Goal: Navigation & Orientation: Find specific page/section

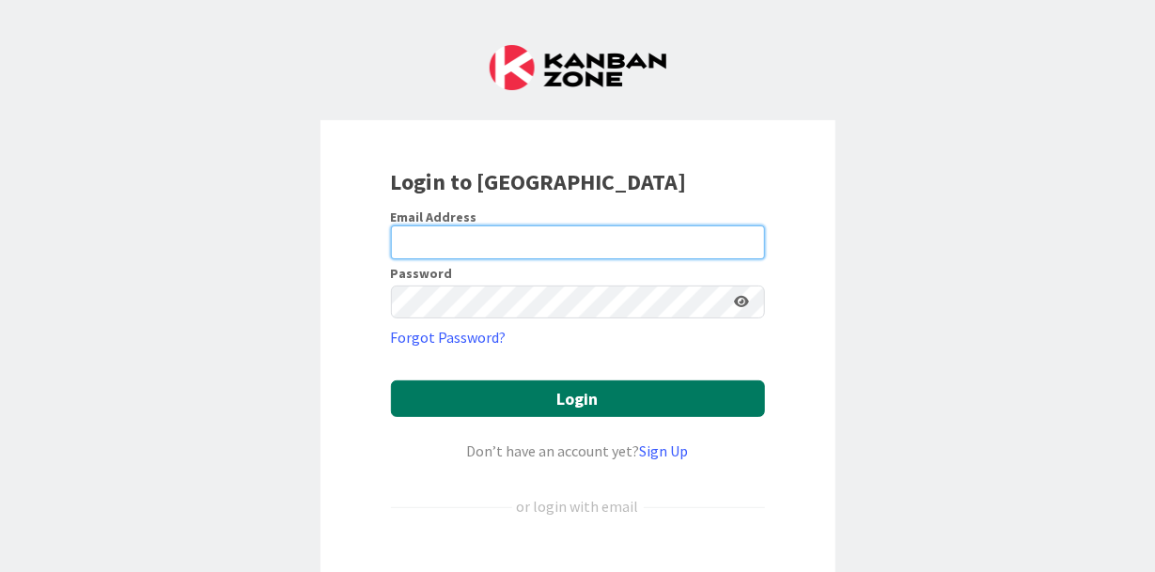
type input "[EMAIL_ADDRESS][PERSON_NAME][DOMAIN_NAME]"
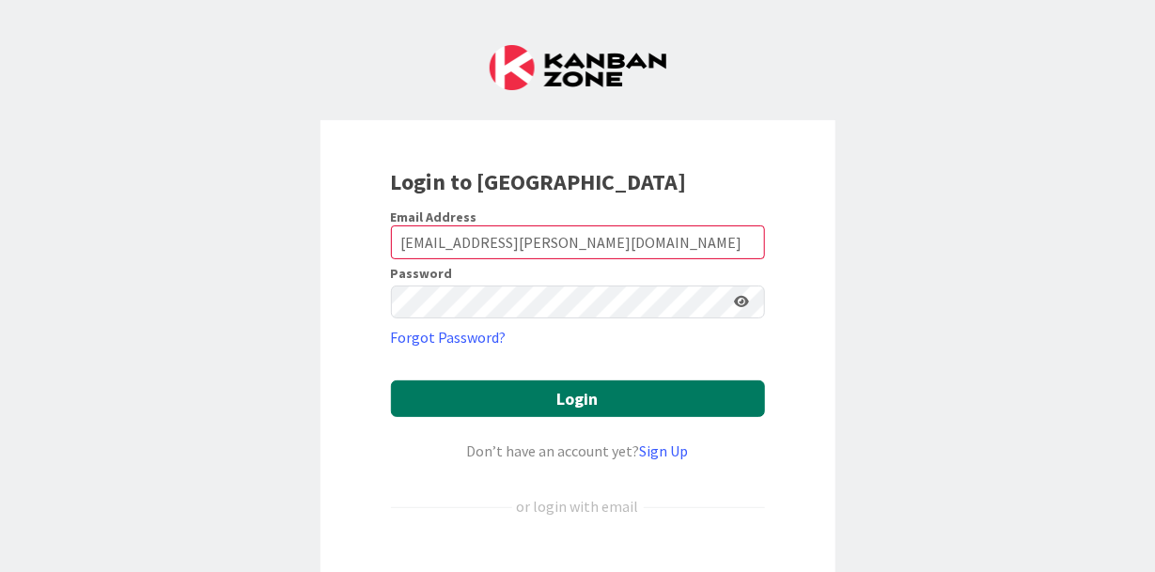
click at [582, 411] on button "Login" at bounding box center [578, 399] width 374 height 37
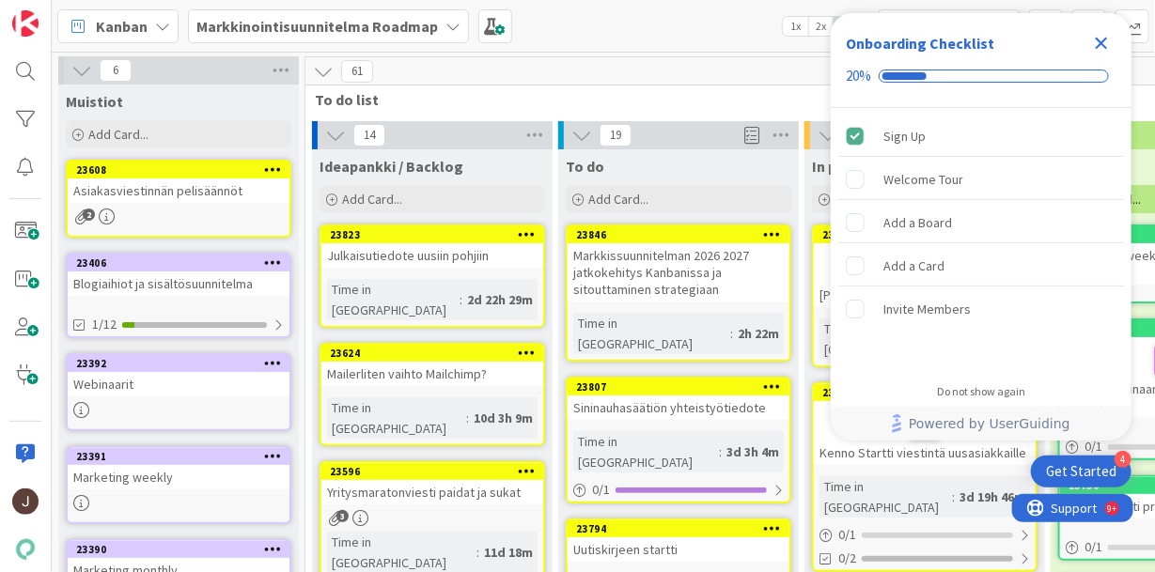
click at [1104, 46] on icon "Close Checklist" at bounding box center [1102, 44] width 12 height 12
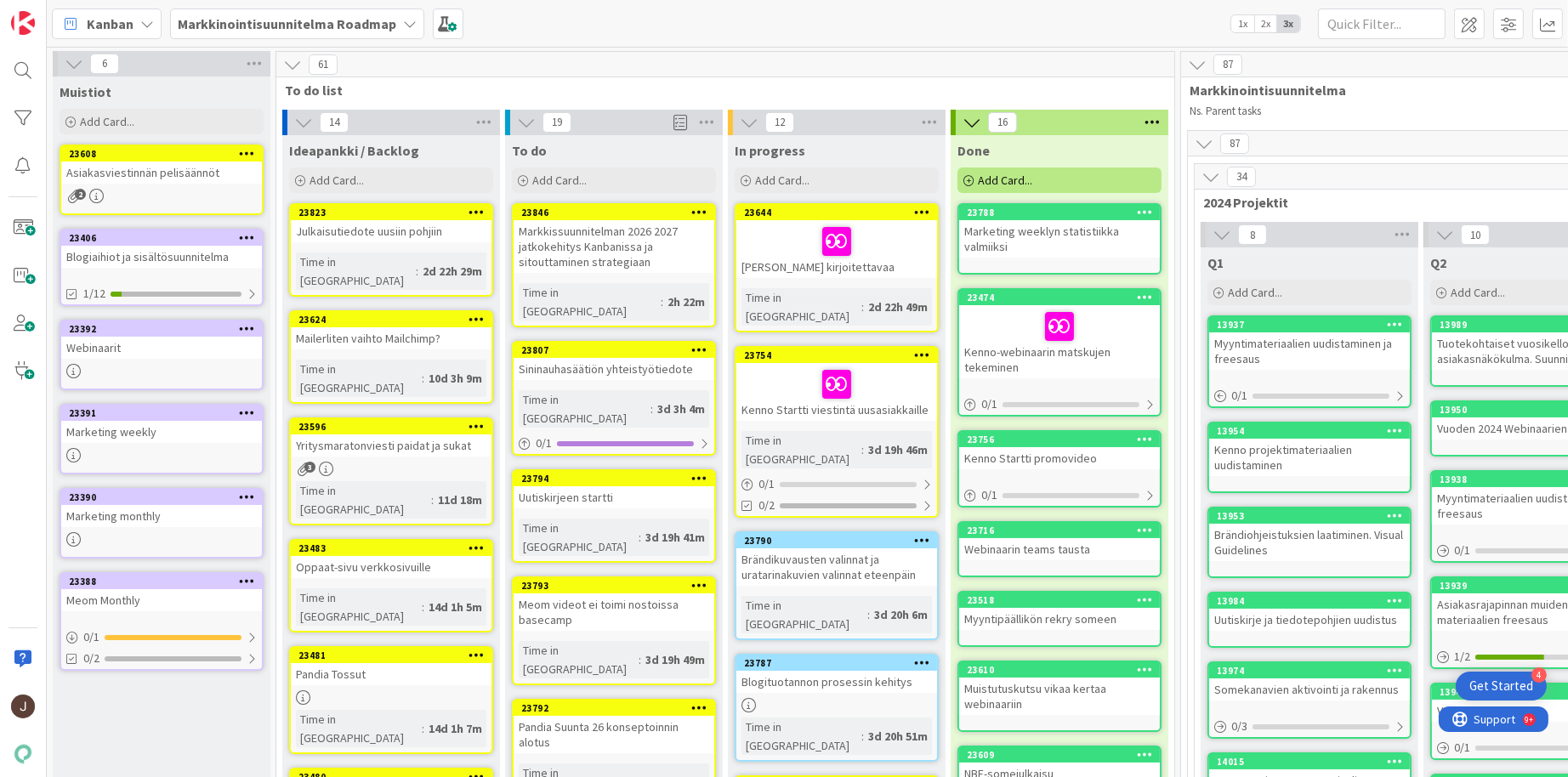
click at [359, 34] on div "Markkinointisuunnitelma Roadmap" at bounding box center [297, 24] width 254 height 31
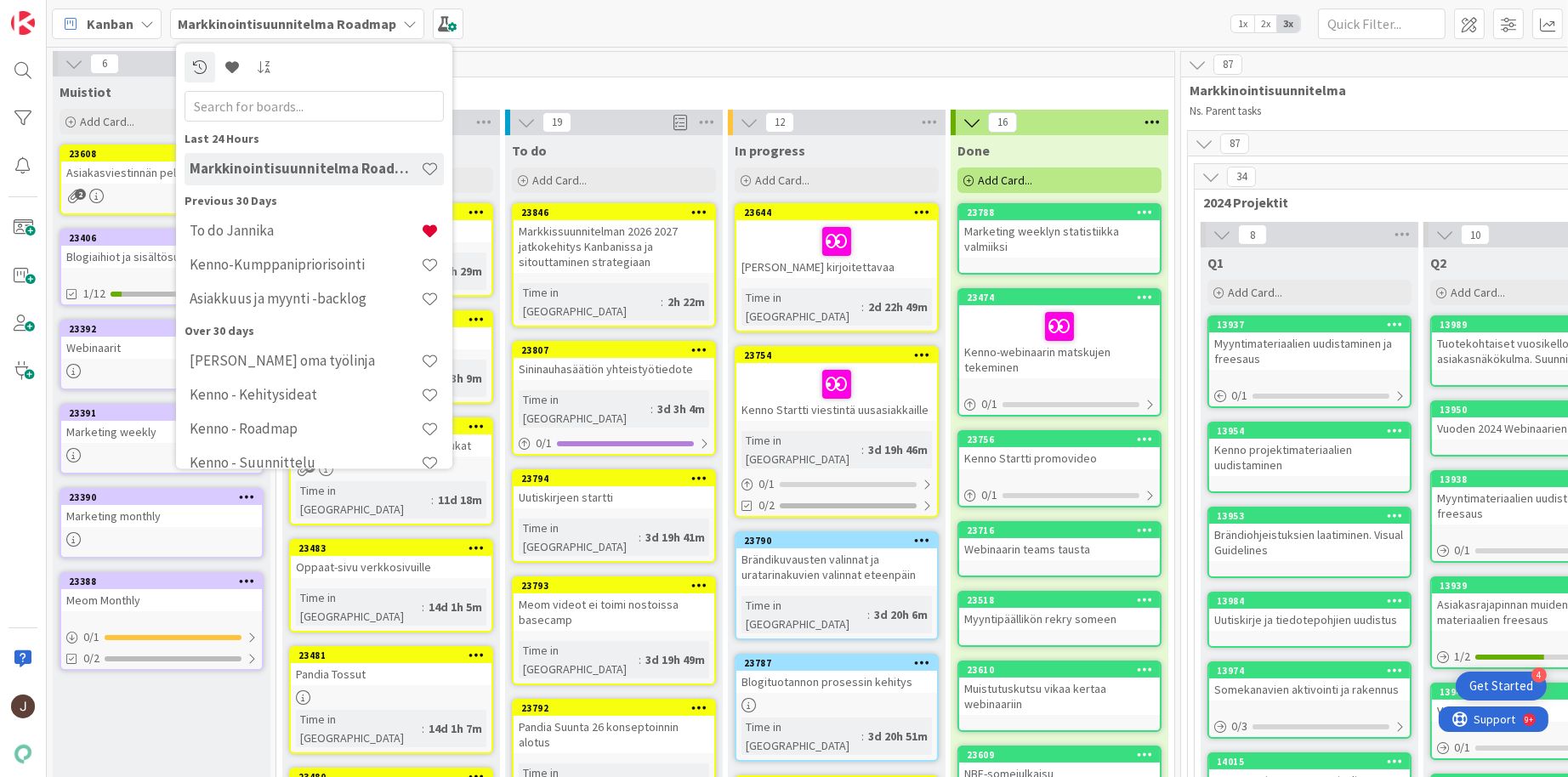
click at [640, 26] on div "Kanban Markkinointisuunnitelma Roadmap Last 24 Hours Markkinointisuunnitelma Ro…" at bounding box center [807, 24] width 1521 height 47
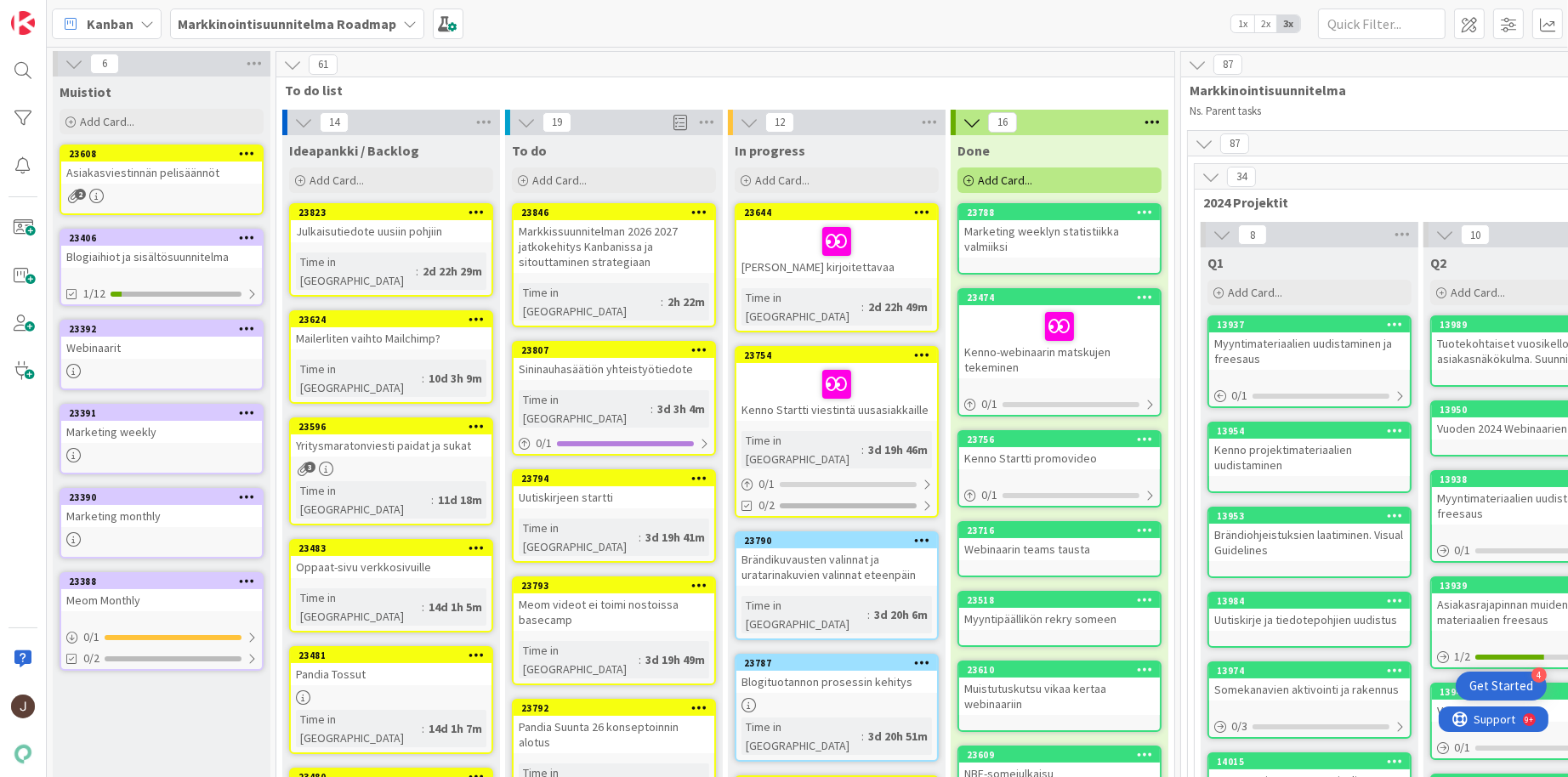
click at [325, 12] on div "Markkinointisuunnitelma Roadmap" at bounding box center [297, 24] width 254 height 31
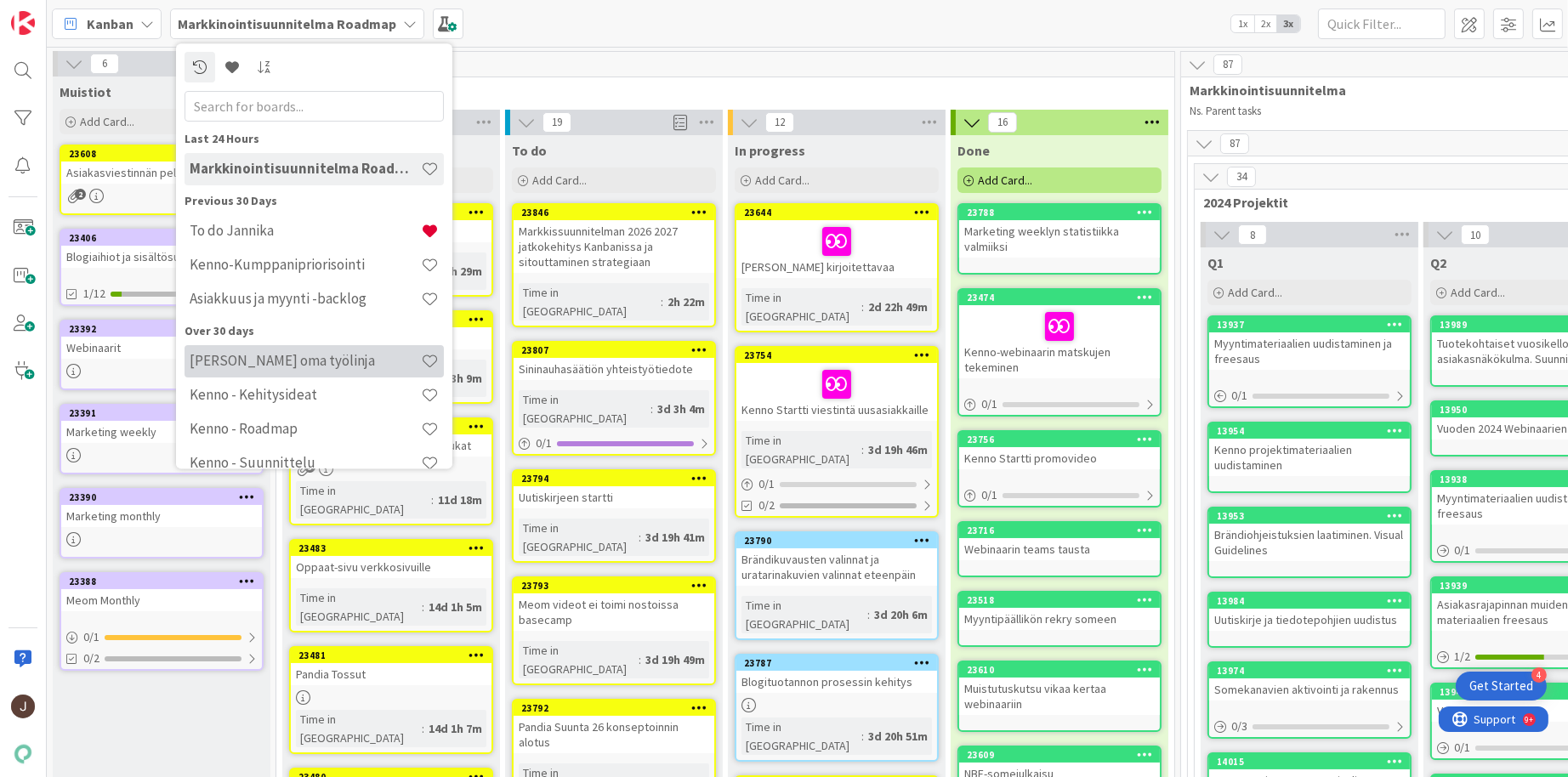
click at [280, 365] on h4 "[PERSON_NAME] oma työlinja" at bounding box center [306, 361] width 232 height 17
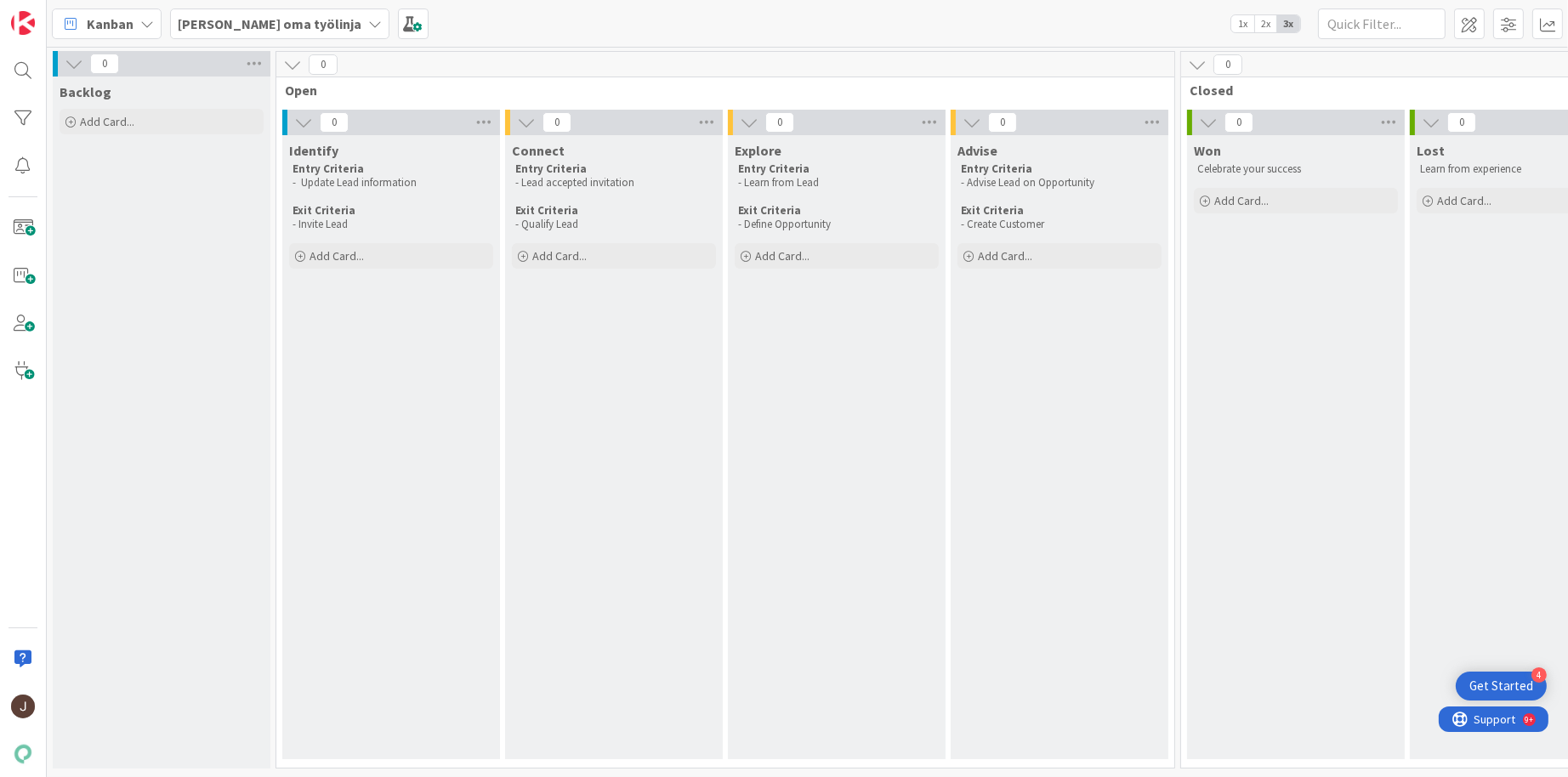
click at [368, 19] on icon at bounding box center [375, 24] width 14 height 14
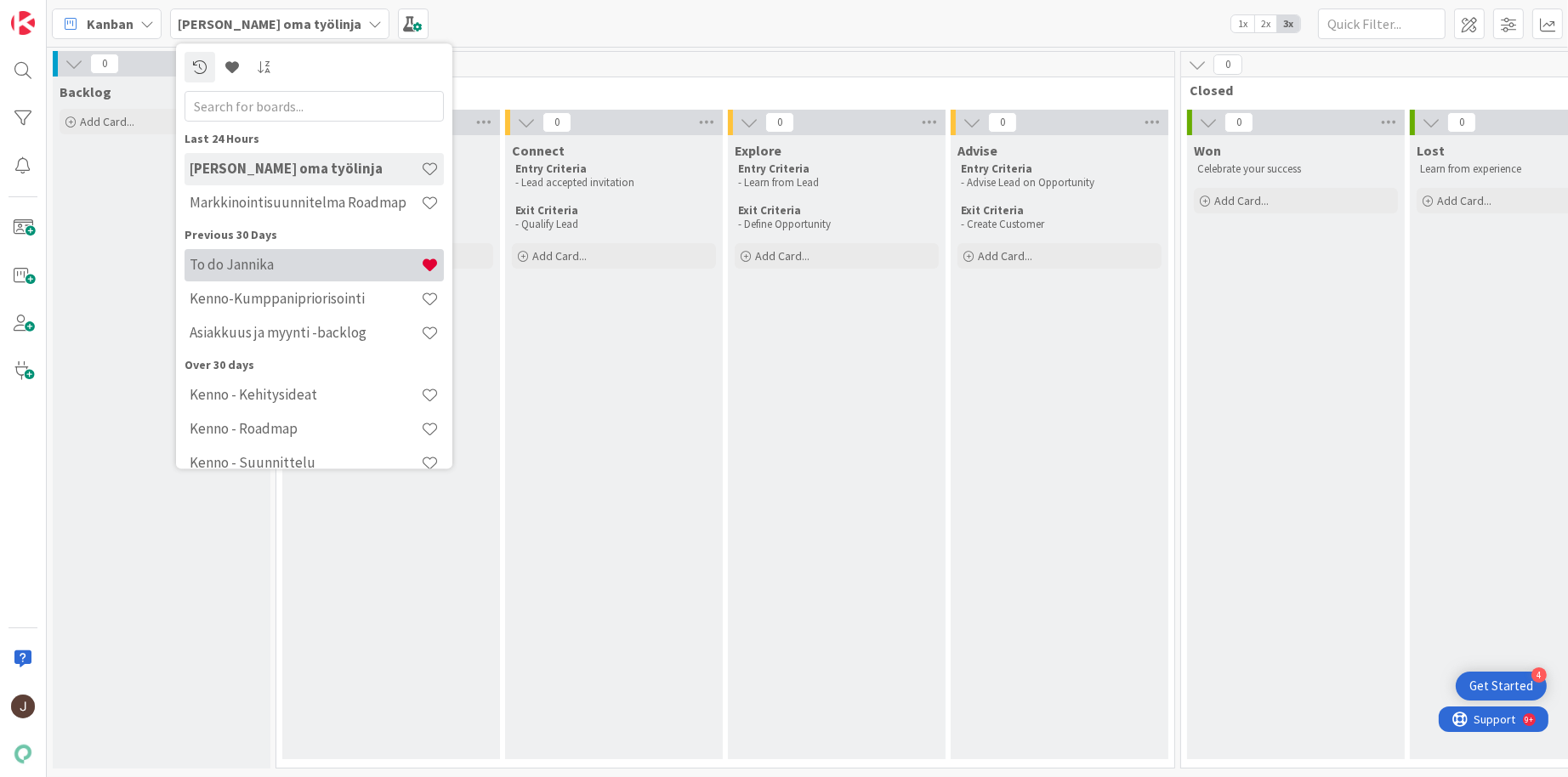
click at [316, 253] on div "To do Jannika" at bounding box center [314, 265] width 260 height 33
